Goal: Information Seeking & Learning: Learn about a topic

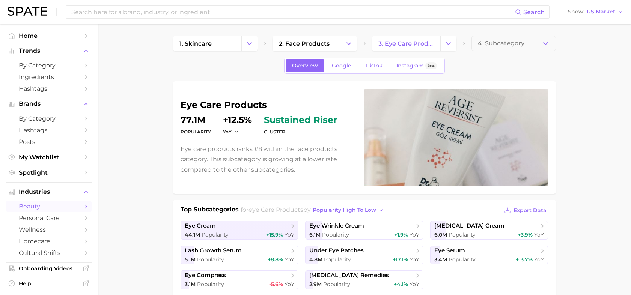
scroll to position [333, 0]
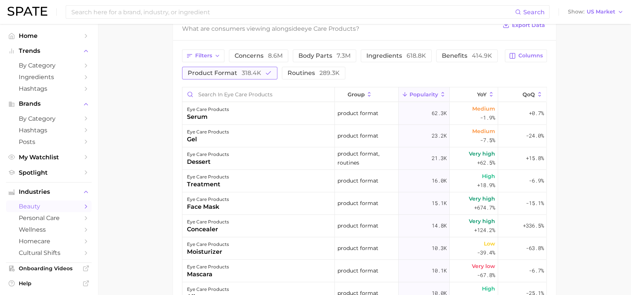
click at [257, 74] on span "318.4k" at bounding box center [252, 72] width 20 height 7
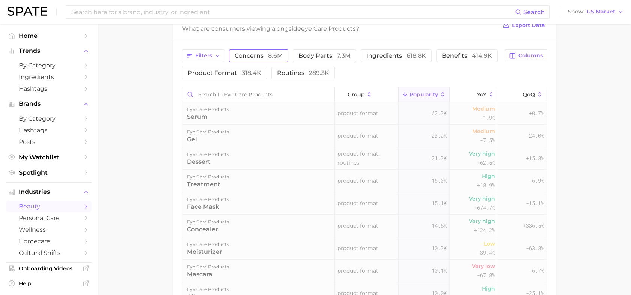
click at [255, 57] on span "concerns 8.6m" at bounding box center [259, 56] width 48 height 6
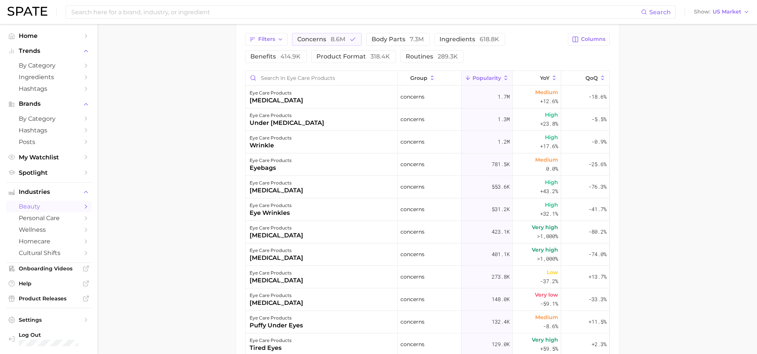
scroll to position [352, 0]
click at [631, 131] on main "1. skincare 2. face products 3. eye care products 4. Subcategory Overview Googl…" at bounding box center [428, 70] width 660 height 797
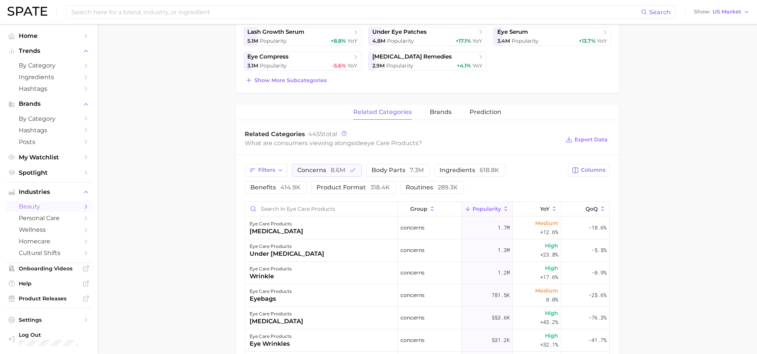
scroll to position [218, 0]
click at [335, 171] on span "8.6m" at bounding box center [338, 170] width 15 height 7
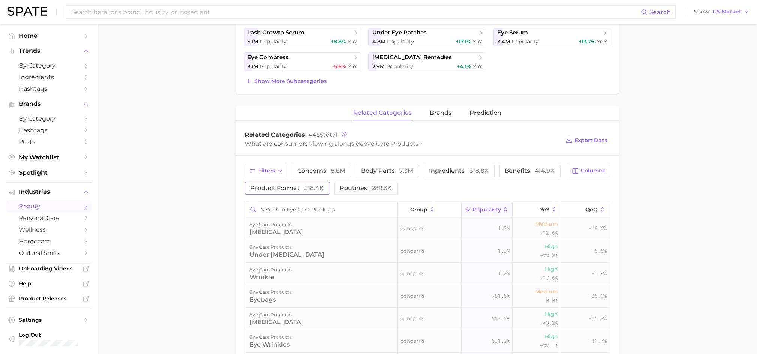
click at [287, 184] on button "product format 318.4k" at bounding box center [287, 188] width 85 height 13
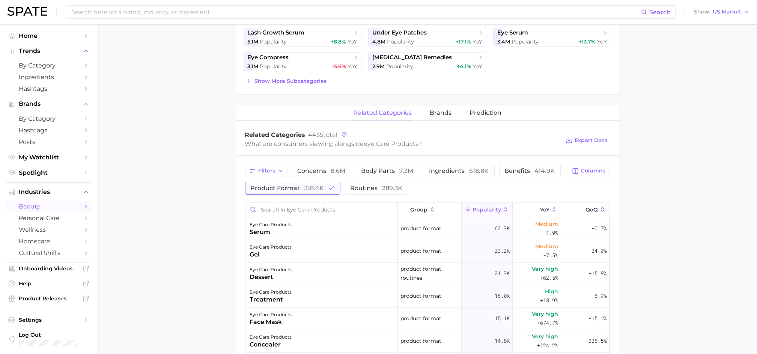
click at [287, 184] on button "product format 318.4k" at bounding box center [292, 188] width 95 height 13
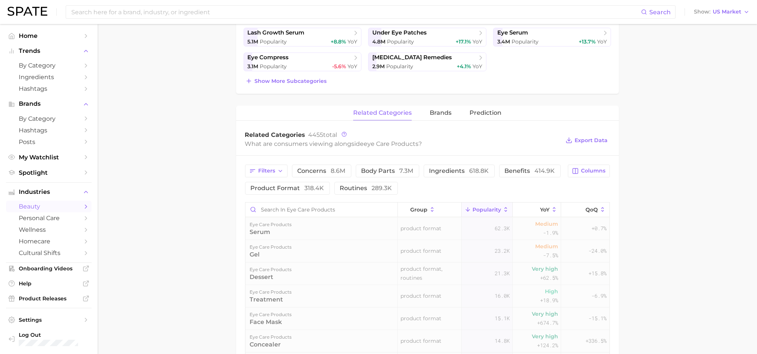
click at [511, 171] on span "benefits 414.9k" at bounding box center [530, 171] width 50 height 6
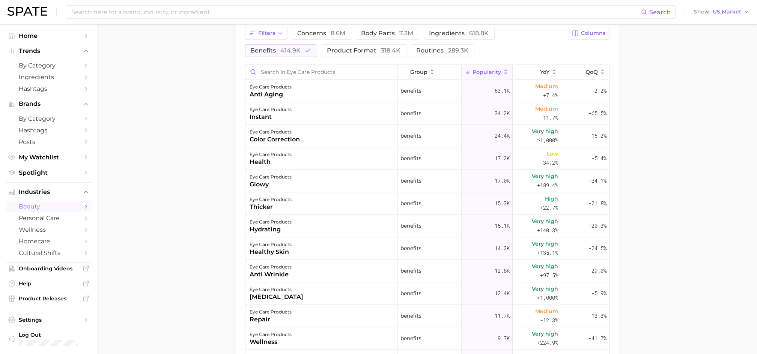
scroll to position [355, 0]
click at [291, 47] on button "benefits 414.9k" at bounding box center [281, 51] width 72 height 13
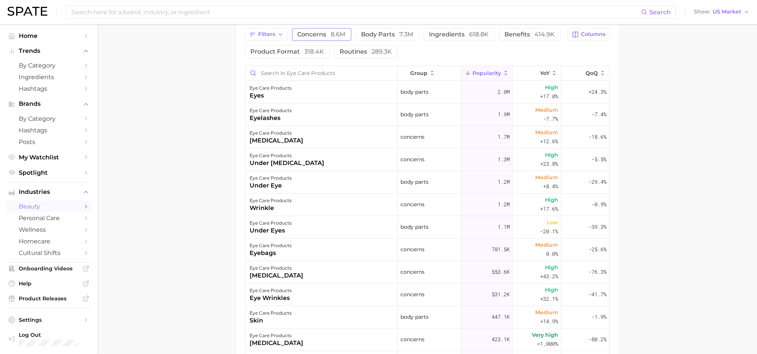
click at [321, 33] on span "concerns 8.6m" at bounding box center [322, 35] width 48 height 6
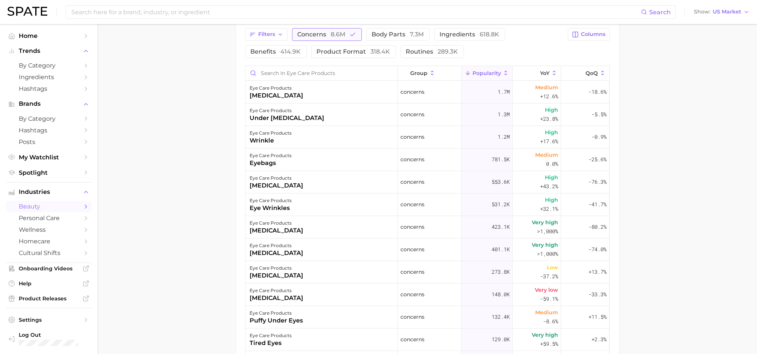
click at [339, 32] on span "8.6m" at bounding box center [338, 34] width 15 height 7
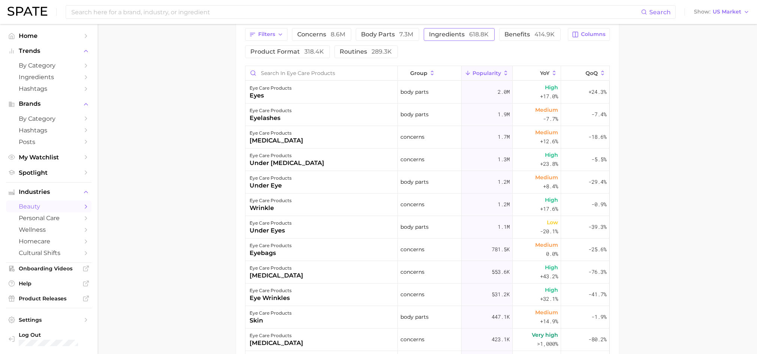
click at [468, 38] on button "ingredients 618.8k" at bounding box center [459, 34] width 71 height 13
